Goal: Task Accomplishment & Management: Complete application form

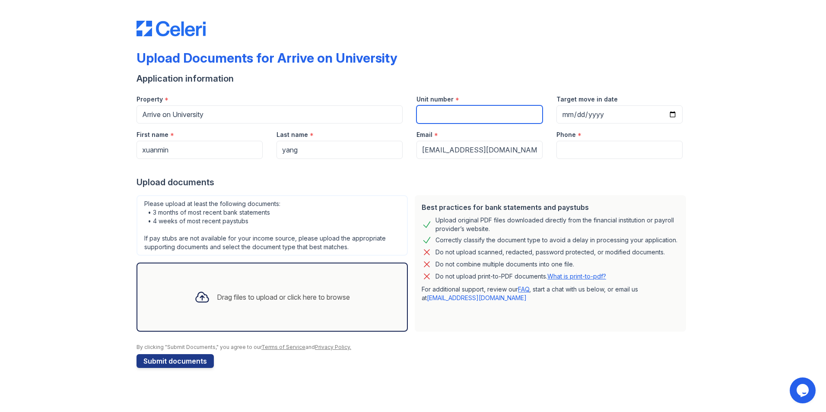
click at [468, 117] on input "Unit number" at bounding box center [480, 114] width 126 height 18
drag, startPoint x: 455, startPoint y: 98, endPoint x: 411, endPoint y: 97, distance: 43.2
click at [411, 97] on div "Unit number *" at bounding box center [480, 105] width 140 height 35
drag, startPoint x: 411, startPoint y: 97, endPoint x: 518, endPoint y: 95, distance: 107.2
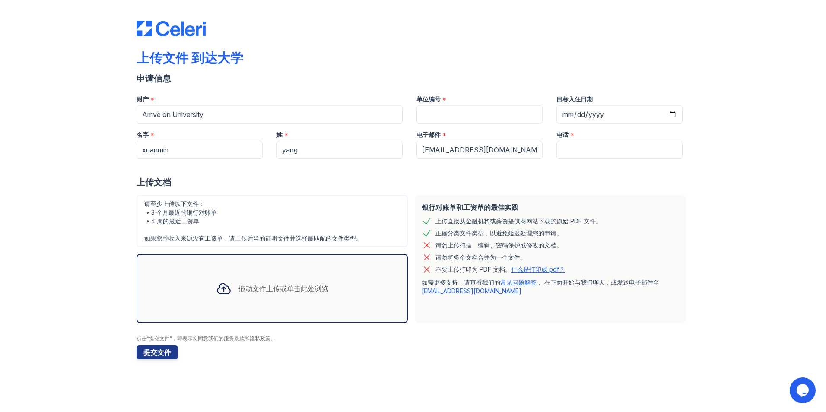
click at [230, 297] on div at bounding box center [224, 288] width 22 height 22
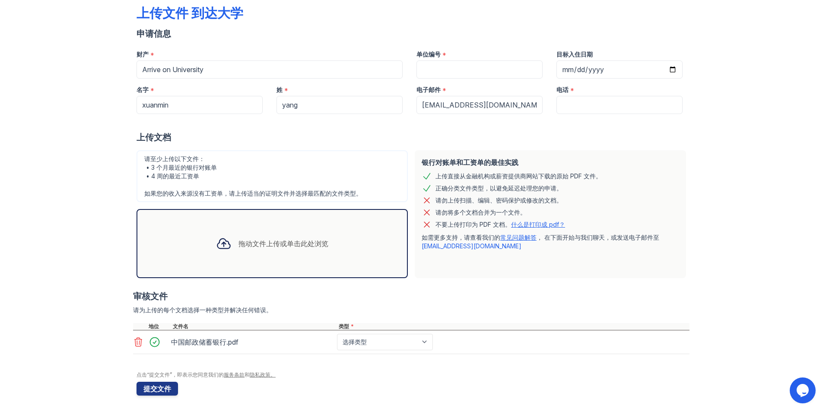
scroll to position [46, 0]
click at [238, 255] on div "拖动文件上传或单击此处浏览" at bounding box center [272, 242] width 126 height 29
drag, startPoint x: 222, startPoint y: 341, endPoint x: 266, endPoint y: 343, distance: 43.7
click at [266, 343] on div "中国邮政储蓄银行.pdf" at bounding box center [252, 341] width 162 height 14
drag, startPoint x: 266, startPoint y: 343, endPoint x: 382, endPoint y: 337, distance: 115.9
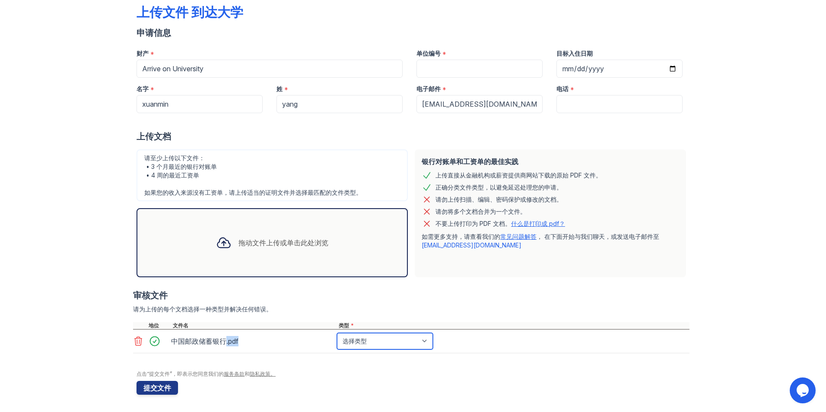
click at [382, 337] on select "选择类型 工资单 银行对账单 录取通知书 税务文件 福利奖励信 投资账户结单 其他" at bounding box center [385, 341] width 96 height 16
click at [337, 333] on select "选择类型 工资单 银行对账单 录取通知书 税务文件 福利奖励信 投资账户结单 其他" at bounding box center [385, 341] width 96 height 16
click at [377, 339] on select "选择类型 工资单 银行对账单 录取通知书 税务文件 福利奖励信 投资账户结单 其他" at bounding box center [385, 341] width 96 height 16
click at [368, 344] on select "选择类型 工资单 银行对账单 录取通知书 税务文件 福利奖励信 投资账户结单 其他" at bounding box center [385, 341] width 96 height 16
click at [366, 340] on select "选择类型 工资单 银行对账单 录取通知书 税务文件 福利奖励信 投资账户结单 其他" at bounding box center [385, 341] width 96 height 16
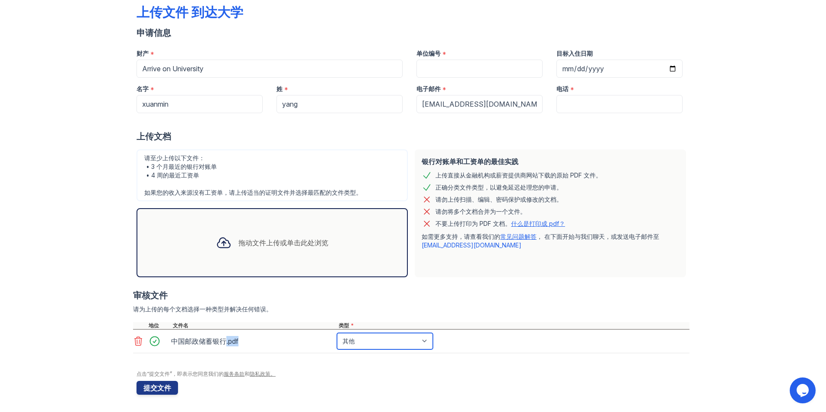
click at [337, 333] on select "选择类型 工资单 银行对账单 录取通知书 税务文件 福利奖励信 投资账户结单 其他" at bounding box center [385, 341] width 96 height 16
click at [370, 339] on select "选择类型 工资单 银行对账单 录取通知书 税务文件 福利奖励信 投资账户结单 其他" at bounding box center [385, 341] width 96 height 16
select select "other"
click at [337, 333] on select "选择类型 工资单 银行对账单 录取通知书 税务文件 福利奖励信 投资账户结单 其他" at bounding box center [385, 341] width 96 height 16
click at [365, 348] on select "选择类型 工资单 银行对账单 录取通知书 税务文件 福利奖励信 投资账户结单 其他" at bounding box center [385, 341] width 96 height 16
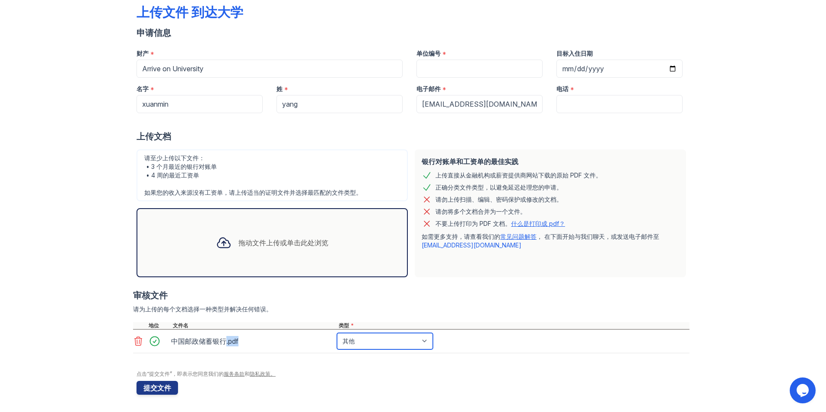
click at [372, 343] on select "选择类型 工资单 银行对账单 录取通知书 税务文件 福利奖励信 投资账户结单 其他" at bounding box center [385, 341] width 96 height 16
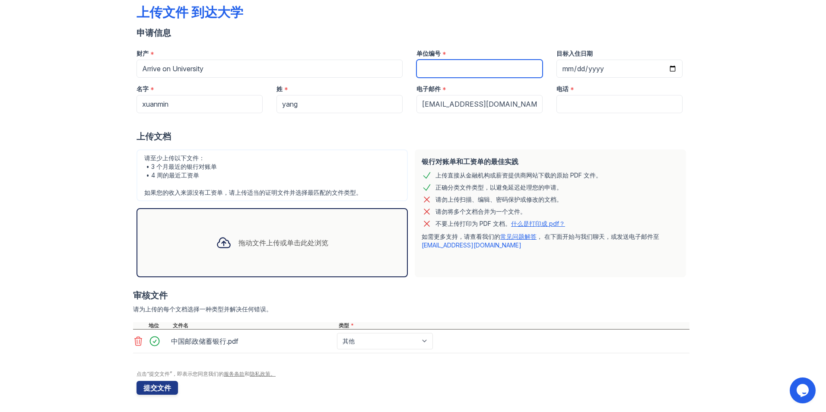
click at [504, 70] on input "单位编号" at bounding box center [480, 69] width 126 height 18
click at [558, 117] on div at bounding box center [413, 121] width 553 height 17
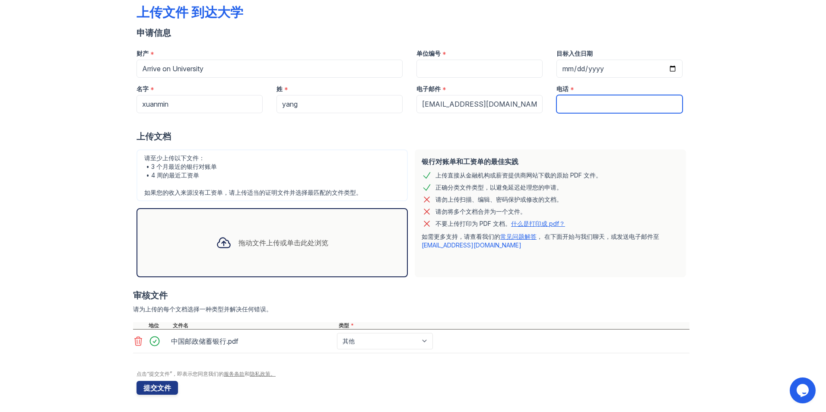
click at [561, 109] on input "电话" at bounding box center [619, 104] width 126 height 18
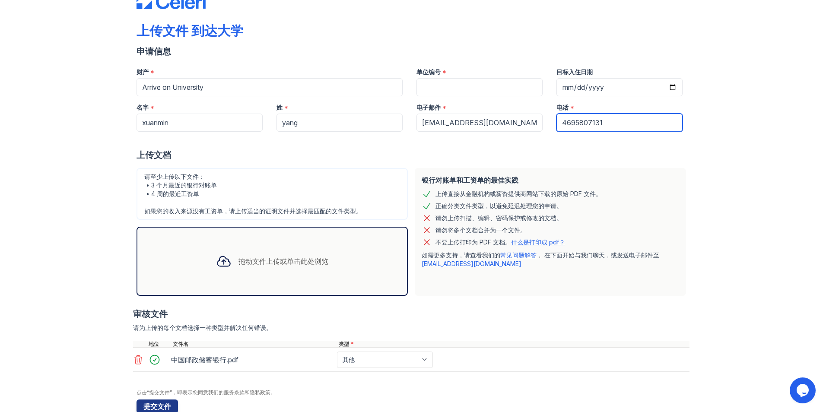
scroll to position [3, 0]
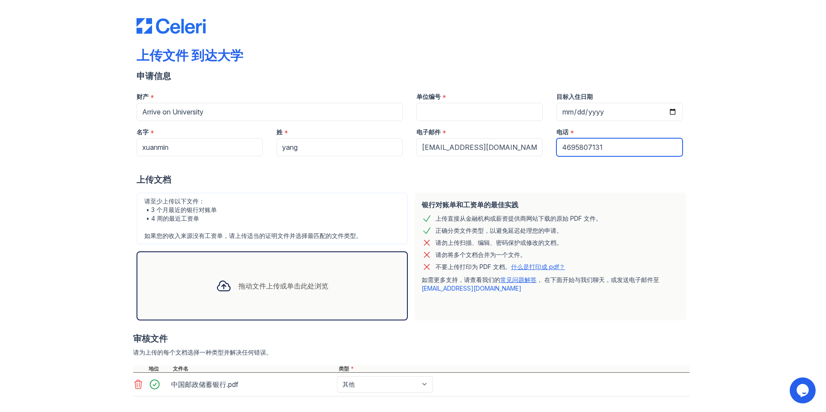
type input "4695807131"
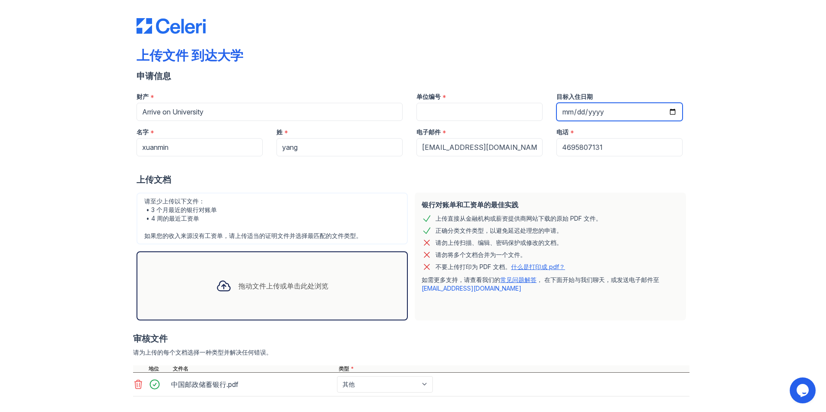
click at [597, 108] on input "目标入住日期" at bounding box center [619, 112] width 126 height 18
click at [579, 111] on input "目标入住日期" at bounding box center [619, 112] width 126 height 18
click at [568, 111] on input "目标入住日期" at bounding box center [619, 112] width 126 height 18
click at [619, 113] on input "目标入住日期" at bounding box center [619, 112] width 126 height 18
click at [665, 114] on input "目标入住日期" at bounding box center [619, 112] width 126 height 18
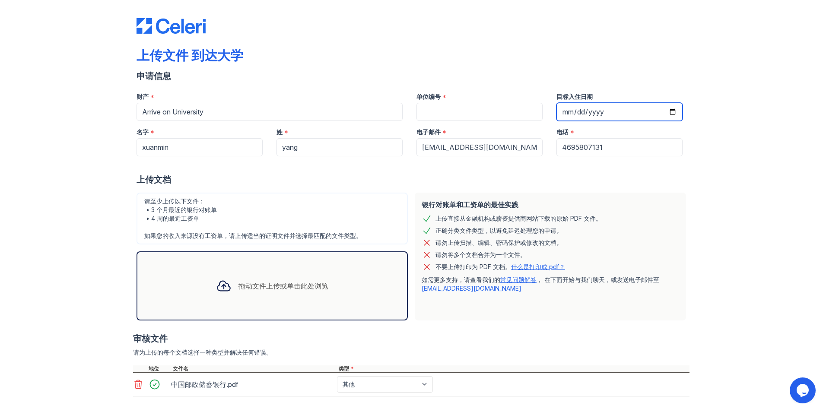
type input "[DATE]"
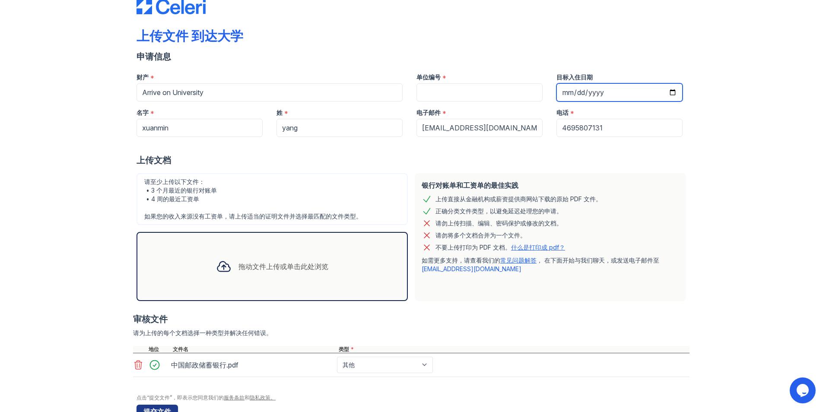
scroll to position [46, 0]
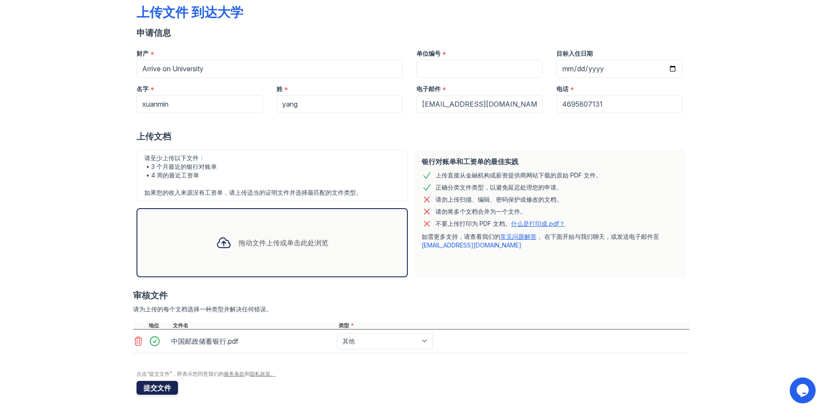
click at [145, 388] on button "提交文件" at bounding box center [157, 388] width 41 height 14
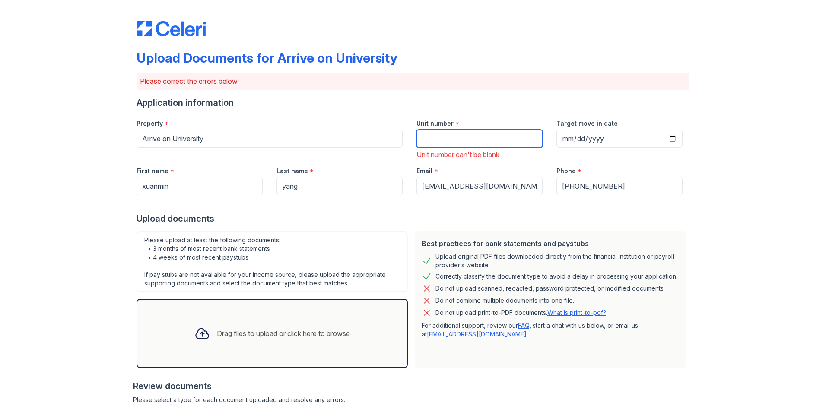
click at [453, 139] on input "Unit number" at bounding box center [480, 139] width 126 height 18
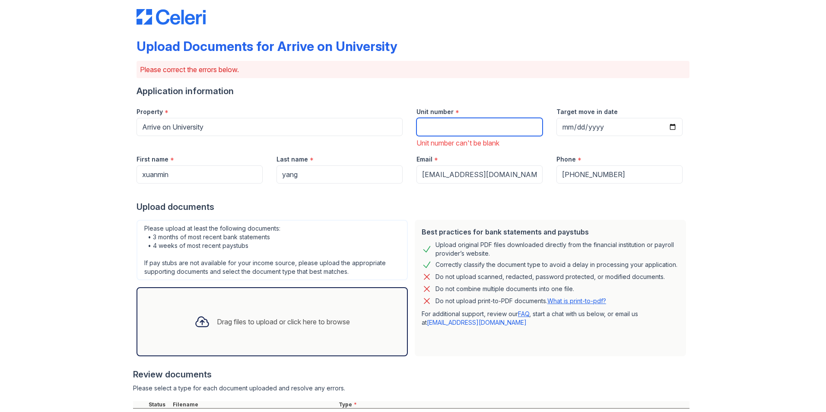
scroll to position [0, 0]
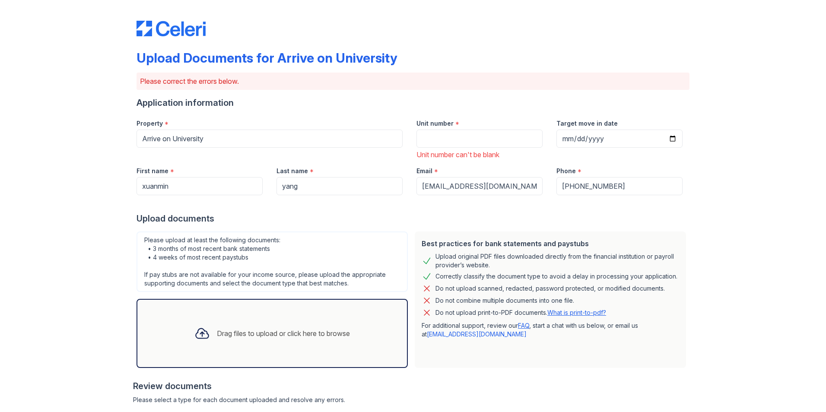
click at [450, 121] on div "Unit number *" at bounding box center [480, 120] width 126 height 17
click at [455, 122] on div "*" at bounding box center [457, 124] width 4 height 10
drag, startPoint x: 472, startPoint y: 101, endPoint x: 398, endPoint y: 232, distance: 150.2
click at [397, 232] on div "Please upload at least the following documents: • 3 months of most recent bank …" at bounding box center [272, 262] width 271 height 60
drag, startPoint x: 467, startPoint y: 35, endPoint x: 410, endPoint y: 108, distance: 92.3
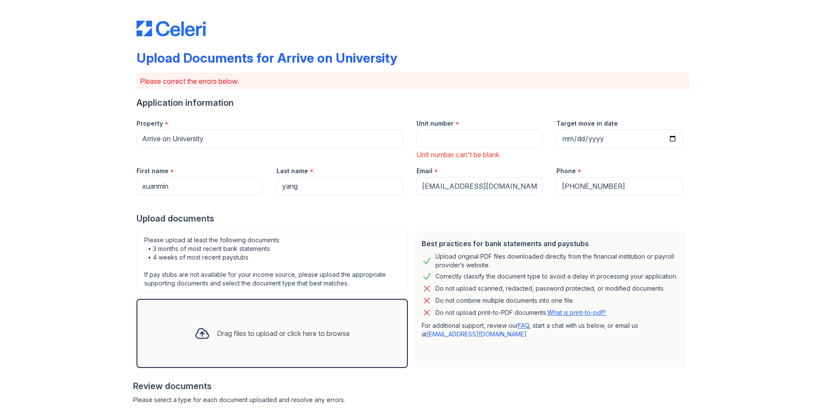
click at [410, 108] on div "Application information" at bounding box center [413, 103] width 553 height 12
click at [432, 134] on input "Unit number" at bounding box center [480, 139] width 126 height 18
type input "123"
drag, startPoint x: 493, startPoint y: 100, endPoint x: 492, endPoint y: 105, distance: 5.9
click at [493, 102] on div "Upload Documents for Arrive on University Please correct the errors below. Appl…" at bounding box center [413, 259] width 553 height 513
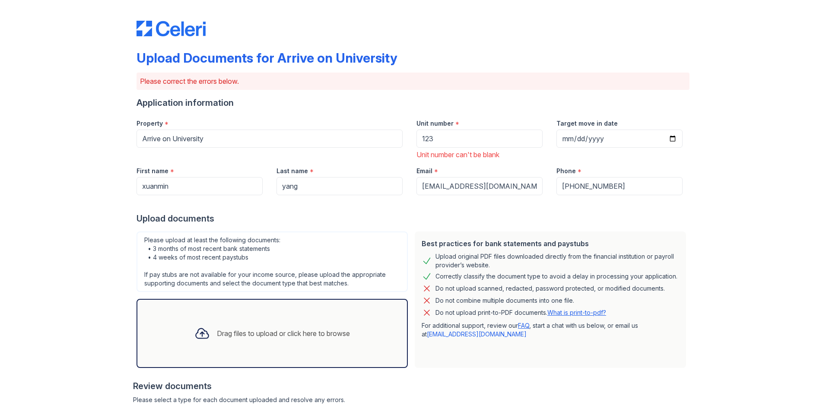
click at [488, 114] on div "Unit number *" at bounding box center [480, 120] width 126 height 17
drag, startPoint x: 452, startPoint y: 134, endPoint x: 416, endPoint y: 141, distance: 37.4
click at [417, 141] on input "123" at bounding box center [480, 139] width 126 height 18
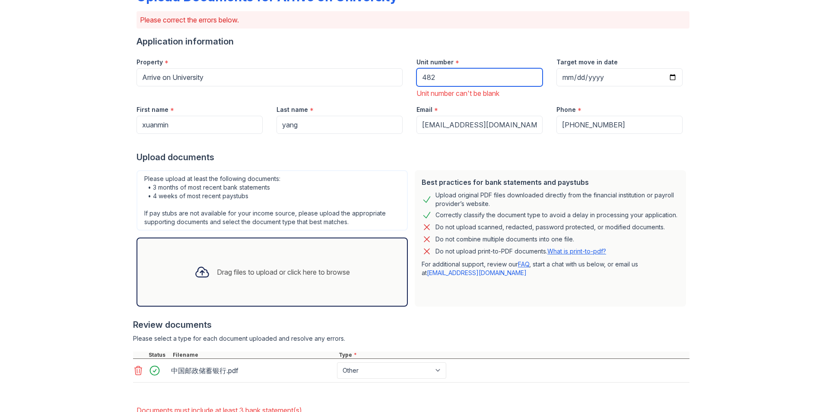
scroll to position [118, 0]
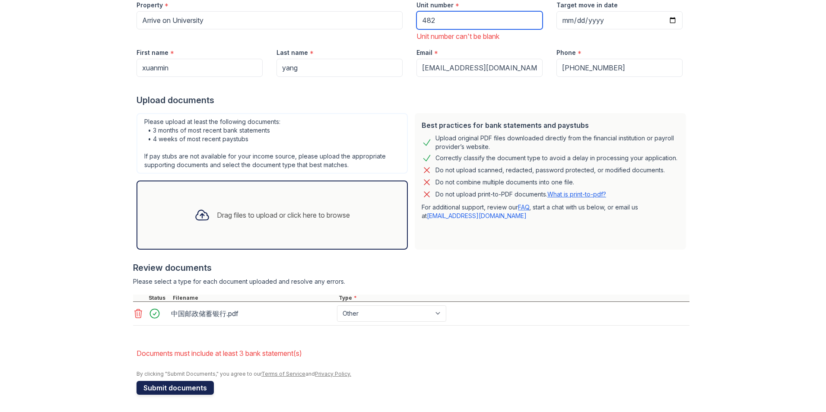
type input "482"
click at [201, 386] on button "Submit documents" at bounding box center [175, 388] width 77 height 14
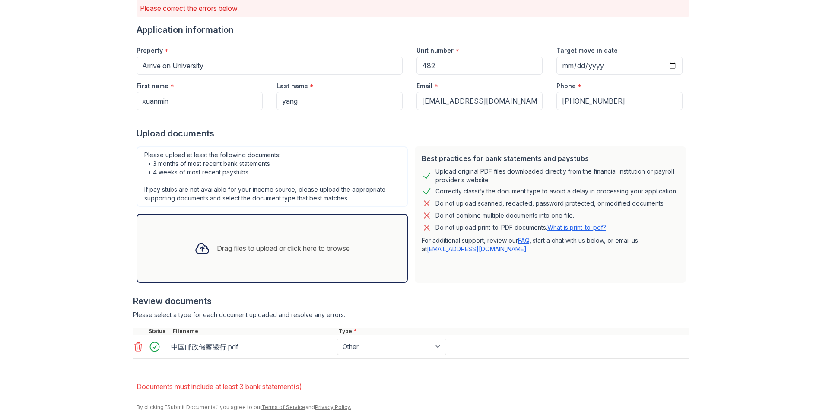
scroll to position [106, 0]
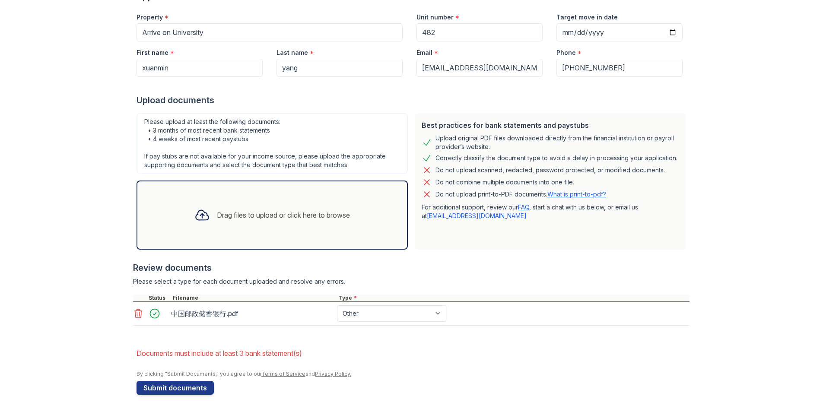
click at [234, 333] on div at bounding box center [411, 330] width 556 height 9
click at [226, 233] on div "Drag files to upload or click here to browse" at bounding box center [272, 215] width 271 height 69
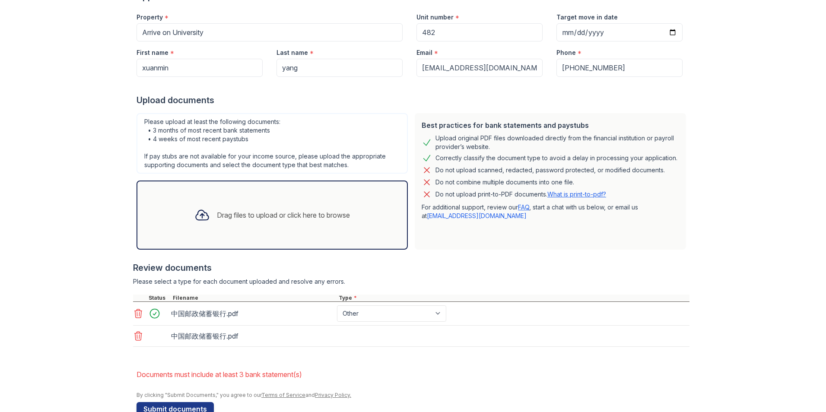
click at [222, 211] on div "Drag files to upload or click here to browse" at bounding box center [283, 215] width 133 height 10
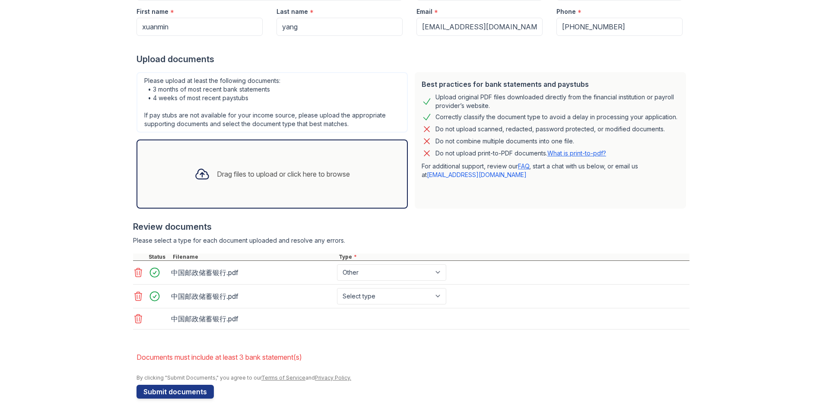
scroll to position [149, 0]
click at [413, 286] on div "中国邮政储蓄银行.pdf Select type Paystub Bank Statement Offer Letter Tax Documents Bene…" at bounding box center [411, 295] width 556 height 24
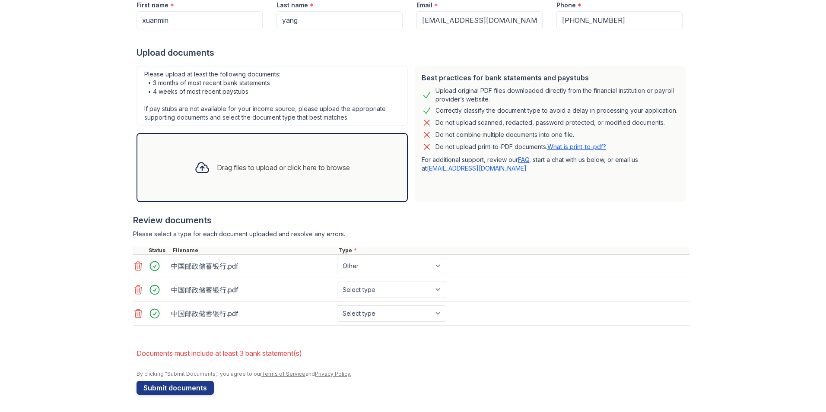
click at [135, 289] on icon at bounding box center [138, 290] width 10 height 10
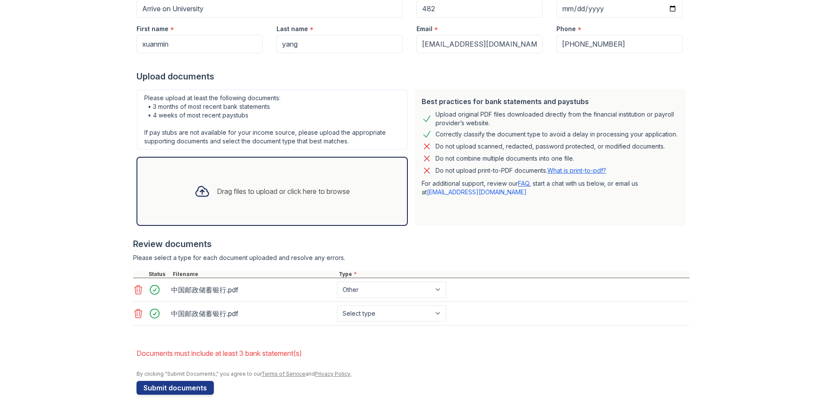
click at [135, 315] on icon at bounding box center [138, 313] width 10 height 10
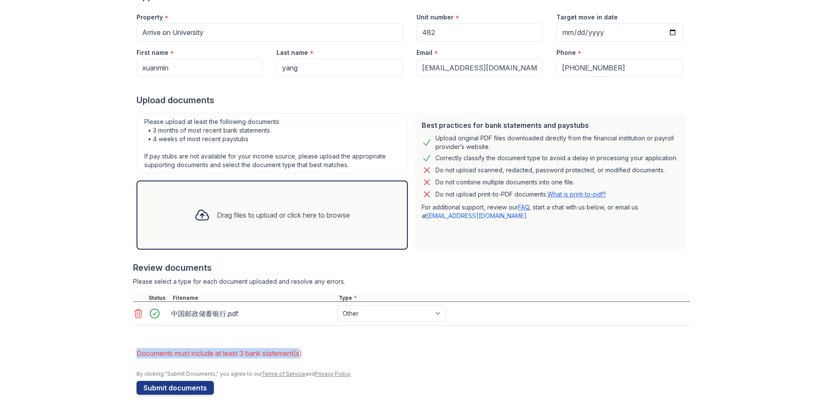
drag, startPoint x: 302, startPoint y: 357, endPoint x: 110, endPoint y: 355, distance: 192.7
click at [110, 355] on div "Upload Documents for Arrive on University Please correct the errors below. Appl…" at bounding box center [413, 153] width 798 height 518
drag, startPoint x: 361, startPoint y: 350, endPoint x: 379, endPoint y: 372, distance: 28.6
click at [377, 371] on div "By clicking "Submit Documents," you agree to our Terms of Service and Privacy P…" at bounding box center [413, 374] width 553 height 7
drag, startPoint x: 309, startPoint y: 353, endPoint x: 93, endPoint y: 359, distance: 216.1
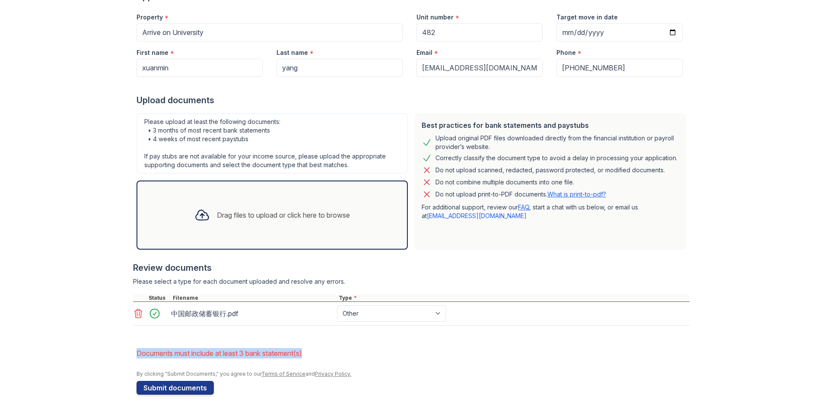
click at [93, 359] on div "Upload Documents for Arrive on University Please correct the errors below. Appl…" at bounding box center [413, 153] width 798 height 518
copy li "Documents must include at least 3 bank statement(s)"
click at [137, 313] on icon at bounding box center [138, 313] width 10 height 10
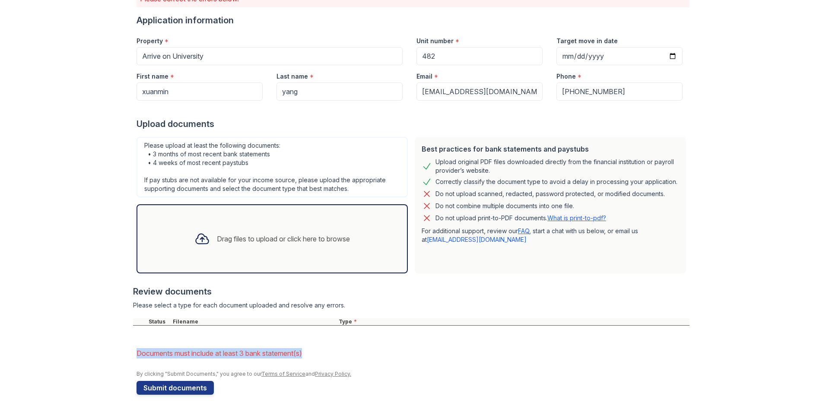
scroll to position [83, 0]
click at [178, 335] on form "Application information Property * Arrive on University Unit number * 482 Targe…" at bounding box center [413, 204] width 553 height 381
click at [250, 209] on div "Drag files to upload or click here to browse" at bounding box center [272, 238] width 271 height 69
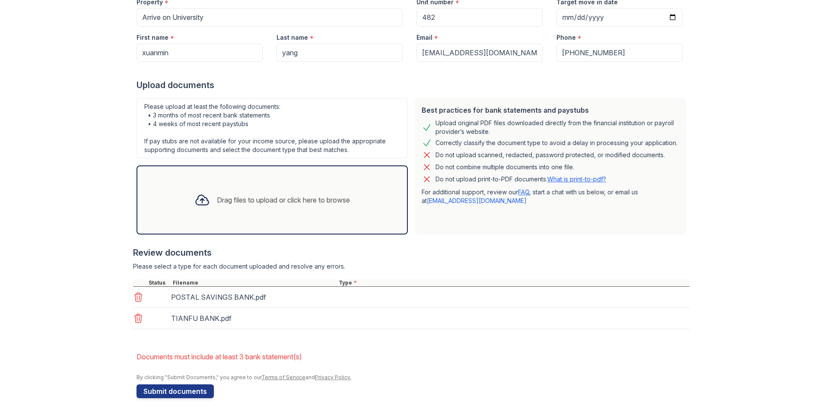
scroll to position [125, 0]
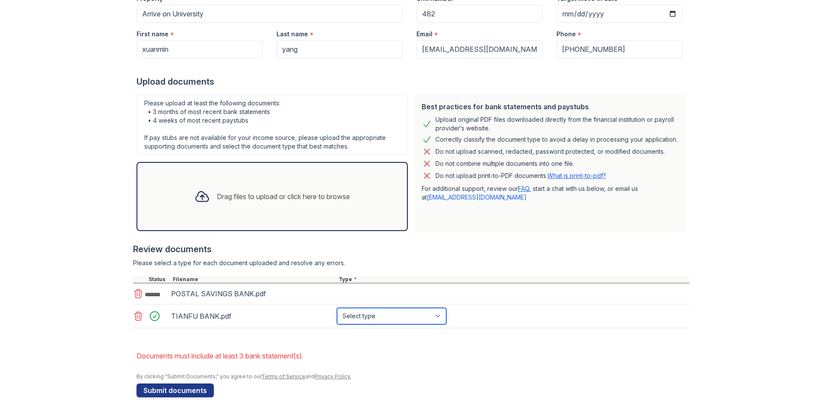
click at [419, 315] on select "Select type Paystub Bank Statement Offer Letter Tax Documents Benefit Award Let…" at bounding box center [391, 316] width 109 height 16
select select "bank_statement"
click at [337, 311] on select "Select type Paystub Bank Statement Offer Letter Tax Documents Benefit Award Let…" at bounding box center [391, 319] width 109 height 16
click at [391, 321] on select "Select type Paystub Bank Statement Offer Letter Tax Documents Benefit Award Let…" at bounding box center [391, 319] width 109 height 16
click at [337, 311] on select "Select type Paystub Bank Statement Offer Letter Tax Documents Benefit Award Let…" at bounding box center [391, 319] width 109 height 16
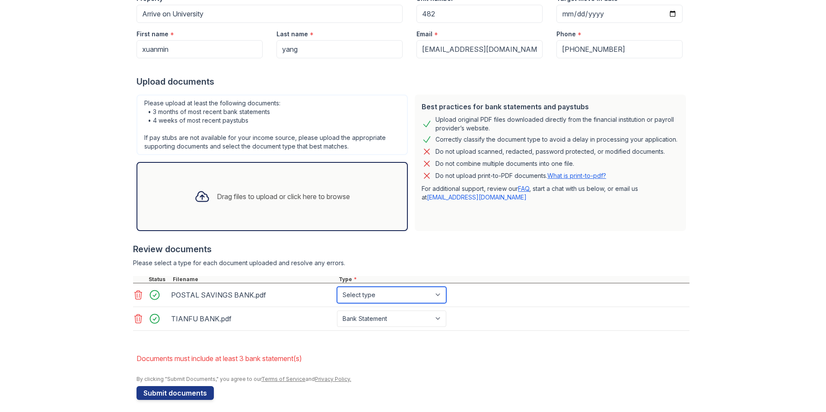
click at [410, 298] on select "Select type Paystub Bank Statement Offer Letter Tax Documents Benefit Award Let…" at bounding box center [391, 295] width 109 height 16
select select "bank_statement"
click at [337, 287] on select "Select type Paystub Bank Statement Offer Letter Tax Documents Benefit Award Let…" at bounding box center [391, 295] width 109 height 16
click at [397, 330] on div "TIANFU BANK.pdf Select type Paystub Bank Statement Offer Letter Tax Documents B…" at bounding box center [411, 319] width 556 height 24
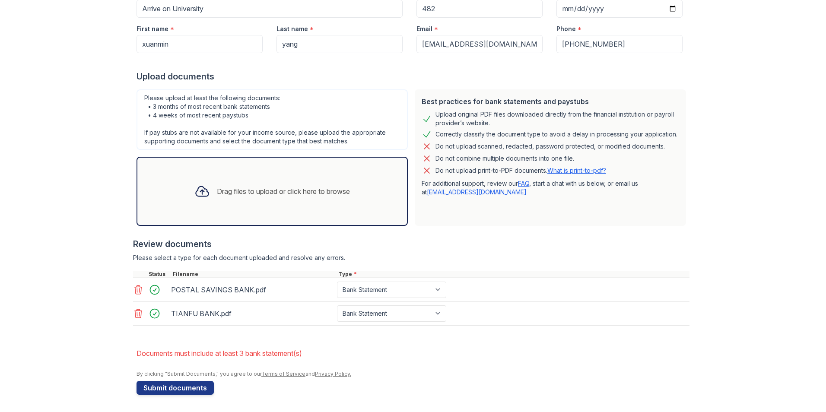
click at [198, 202] on div at bounding box center [202, 191] width 22 height 22
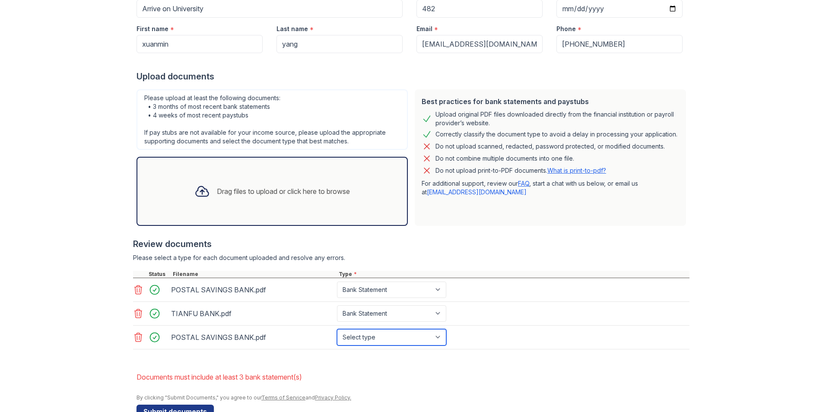
click at [363, 337] on select "Select type Paystub Bank Statement Offer Letter Tax Documents Benefit Award Let…" at bounding box center [391, 337] width 109 height 16
select select "bank_statement"
click at [337, 329] on select "Select type Paystub Bank Statement Offer Letter Tax Documents Benefit Award Let…" at bounding box center [391, 337] width 109 height 16
drag, startPoint x: 221, startPoint y: 341, endPoint x: 221, endPoint y: 354, distance: 12.5
click at [221, 354] on div at bounding box center [411, 354] width 556 height 9
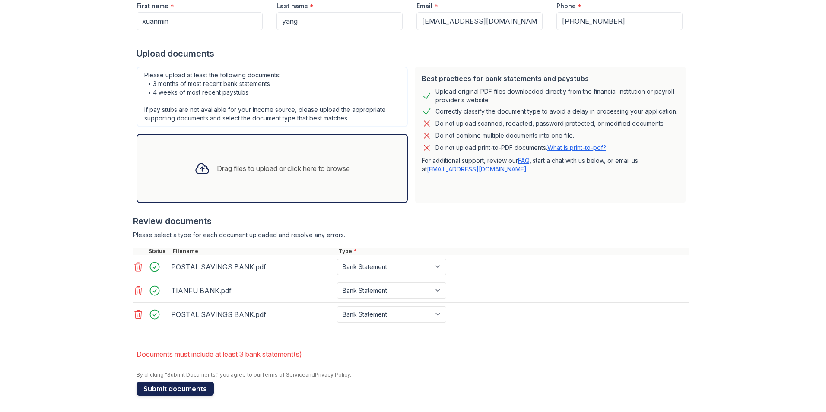
scroll to position [154, 0]
click at [191, 387] on button "Submit documents" at bounding box center [175, 388] width 77 height 14
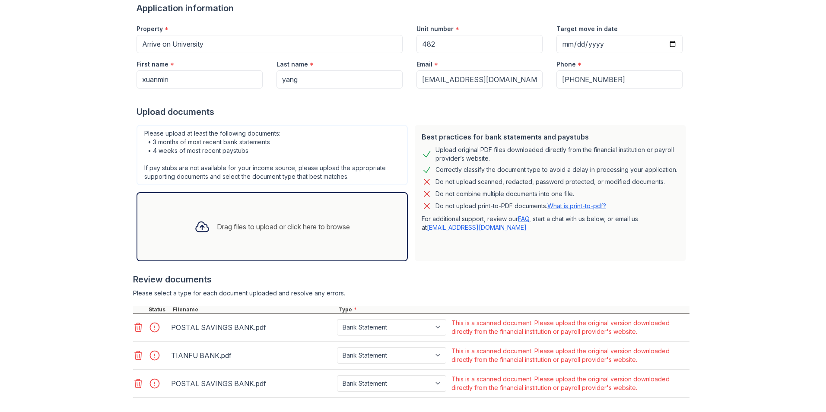
scroll to position [130, 0]
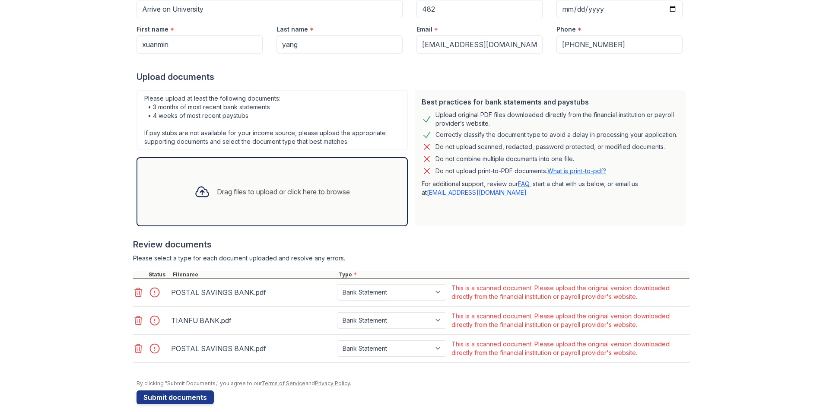
drag, startPoint x: 641, startPoint y: 326, endPoint x: 750, endPoint y: 397, distance: 129.9
click at [769, 400] on div "Upload Documents for Arrive on University Please correct the errors below. Appl…" at bounding box center [413, 145] width 798 height 551
click at [205, 321] on div "TIANFU BANK.pdf" at bounding box center [252, 321] width 162 height 14
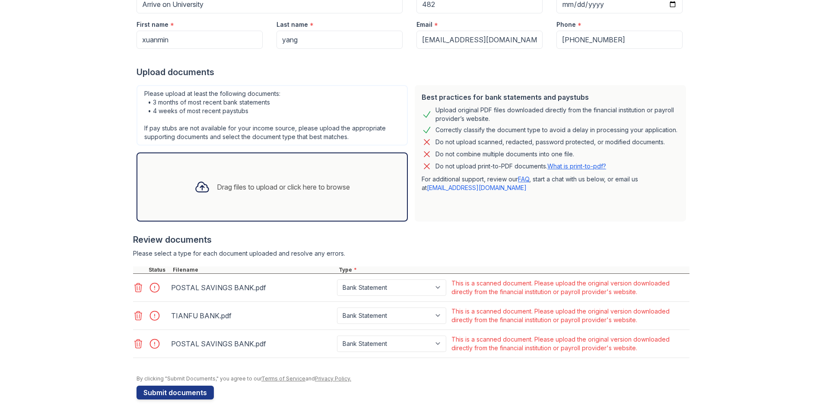
scroll to position [139, 0]
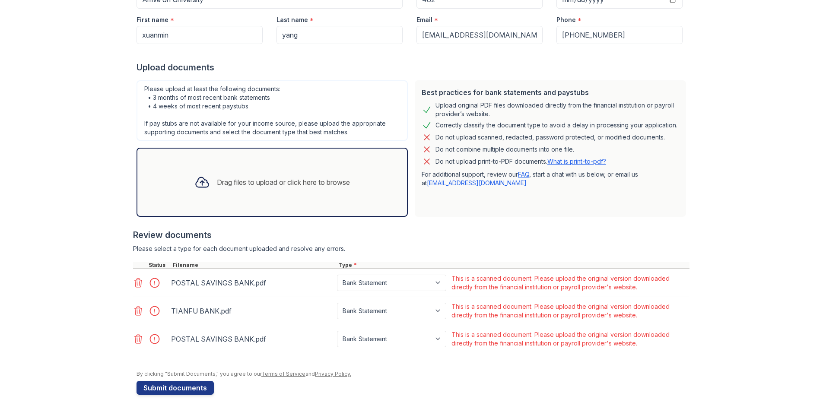
click at [136, 339] on icon at bounding box center [138, 339] width 10 height 10
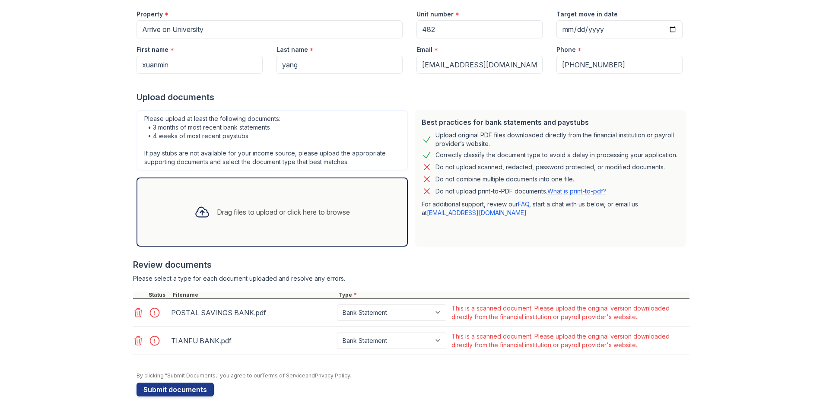
scroll to position [111, 0]
click at [194, 386] on button "Submit documents" at bounding box center [175, 388] width 77 height 14
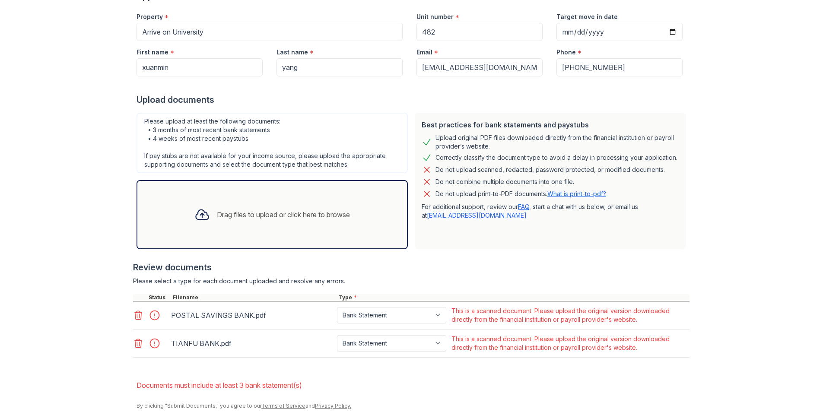
scroll to position [139, 0]
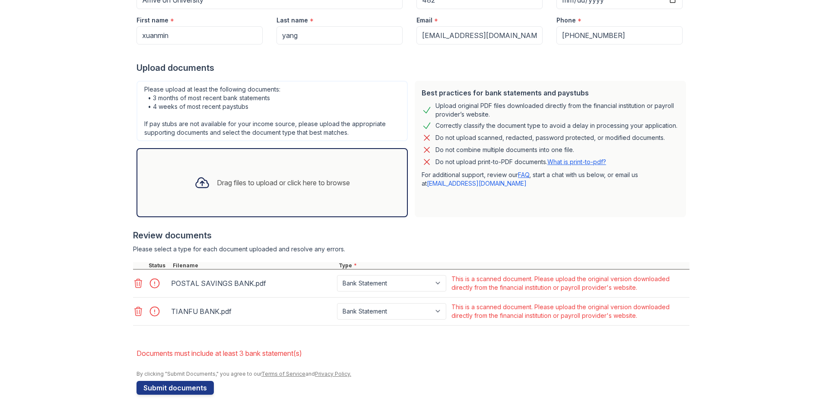
click at [206, 316] on div "TIANFU BANK.pdf" at bounding box center [252, 312] width 162 height 14
click at [206, 307] on div "TIANFU BANK.pdf" at bounding box center [252, 312] width 162 height 14
click at [205, 311] on div "TIANFU BANK.pdf" at bounding box center [252, 312] width 162 height 14
click at [135, 280] on icon at bounding box center [138, 283] width 10 height 10
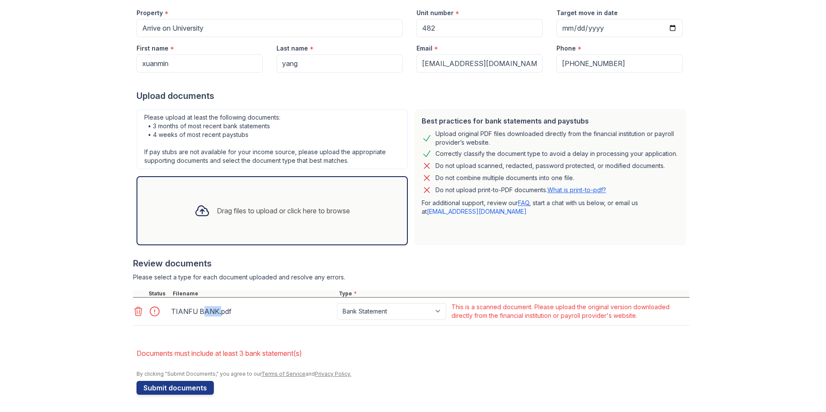
click at [135, 313] on icon at bounding box center [138, 311] width 7 height 9
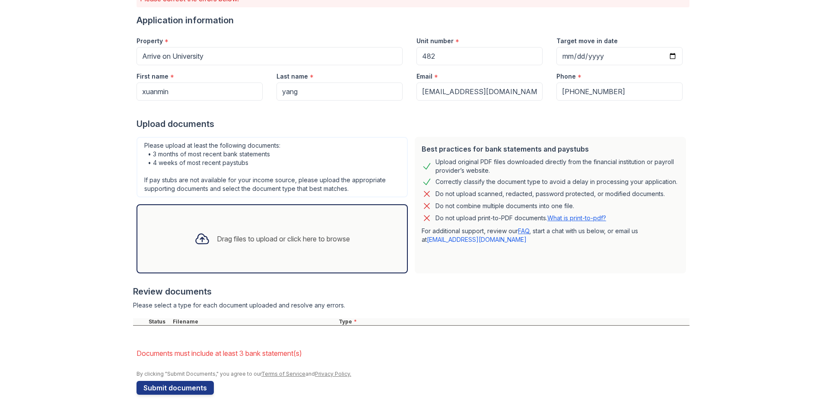
click at [207, 216] on div "Drag files to upload or click here to browse" at bounding box center [272, 238] width 271 height 69
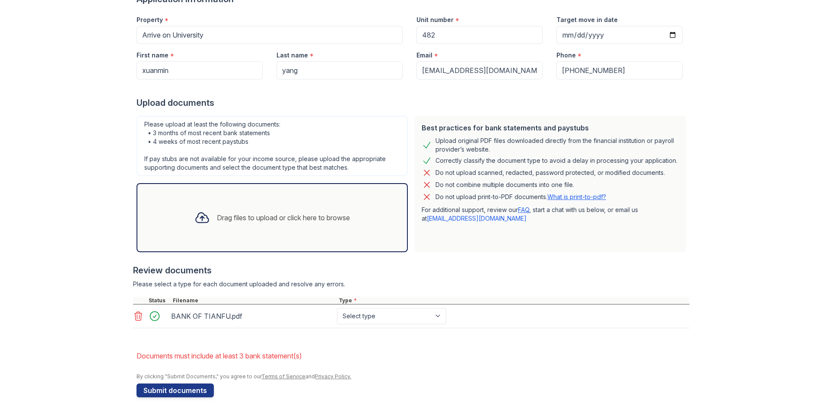
scroll to position [106, 0]
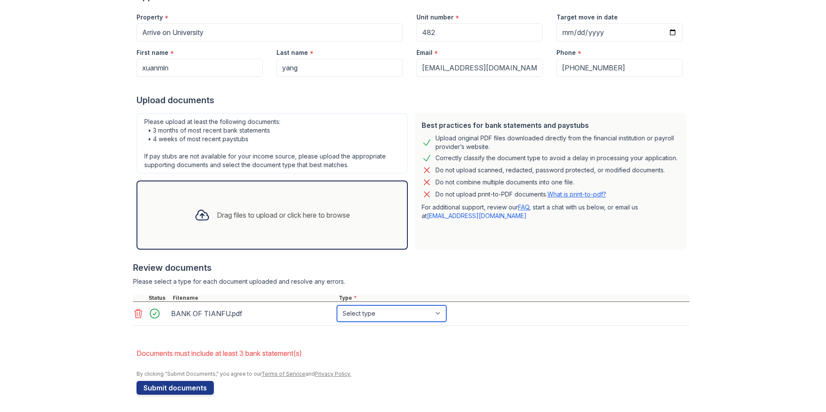
click at [405, 310] on select "Select type Paystub Bank Statement Offer Letter Tax Documents Benefit Award Let…" at bounding box center [391, 313] width 109 height 16
select select "bank_statement"
click at [337, 305] on select "Select type Paystub Bank Statement Offer Letter Tax Documents Benefit Award Let…" at bounding box center [391, 313] width 109 height 16
click at [194, 396] on div "Upload Documents for Arrive on University Please correct the errors below. Appl…" at bounding box center [413, 147] width 553 height 501
click at [195, 393] on button "Submit documents" at bounding box center [175, 388] width 77 height 14
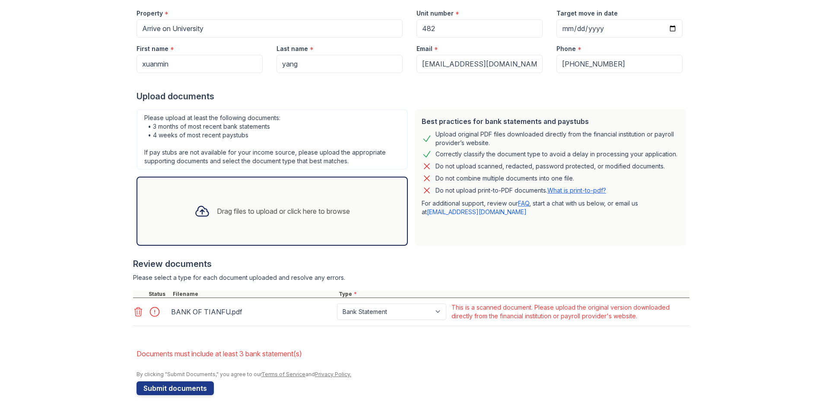
scroll to position [111, 0]
click at [680, 342] on form "Application information Property * Arrive on University Unit number * 482 Targe…" at bounding box center [413, 190] width 553 height 409
click at [64, 171] on div "Upload Documents for Arrive on University Please correct the errors below. Appl…" at bounding box center [413, 150] width 798 height 523
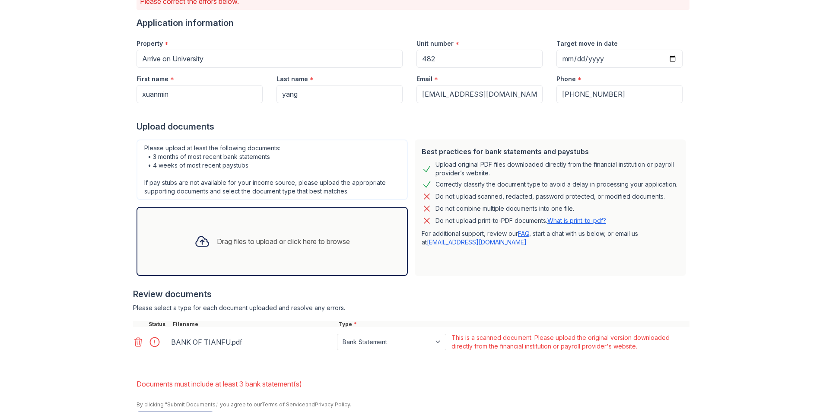
scroll to position [0, 0]
